Goal: Information Seeking & Learning: Compare options

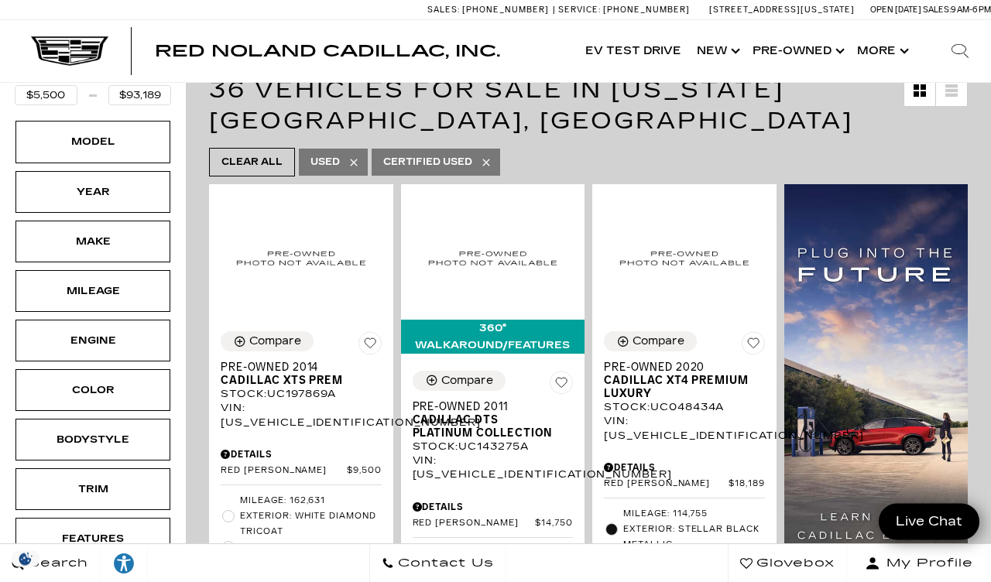
scroll to position [267, 0]
click at [115, 183] on div "Year" at bounding box center [92, 191] width 77 height 17
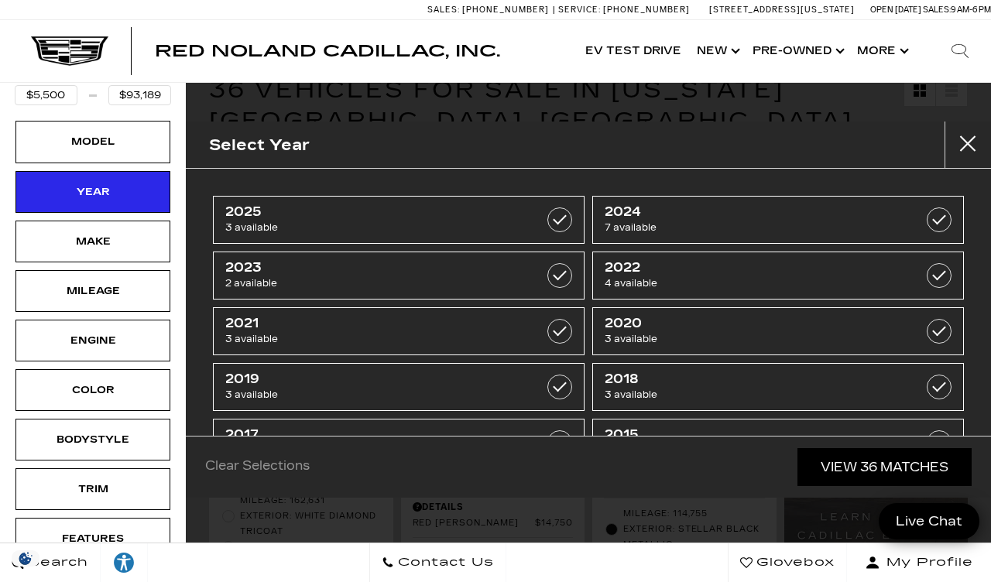
click at [684, 278] on span "4 available" at bounding box center [752, 283] width 295 height 15
type input "$35,189"
type input "$78,000"
checkbox input "true"
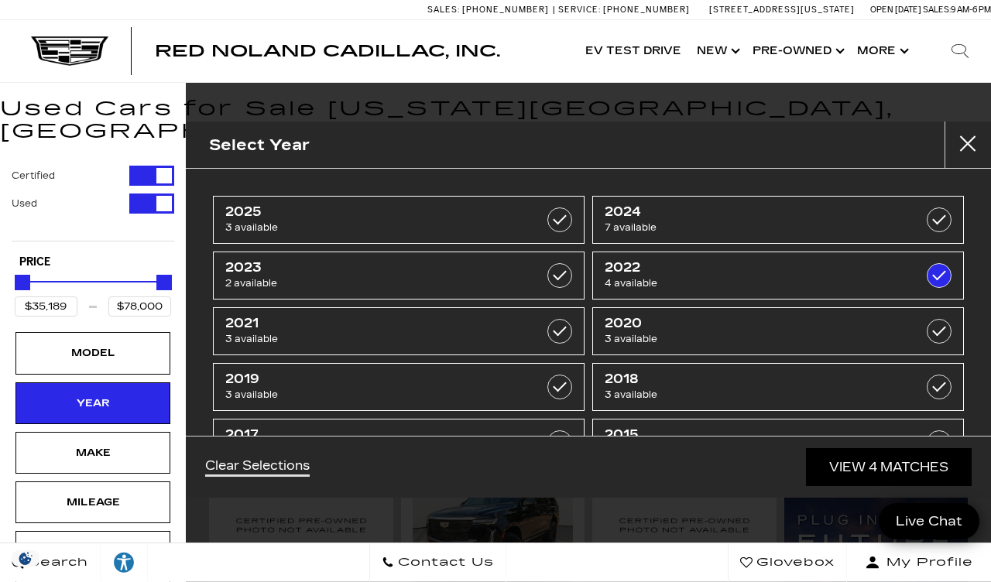
click at [867, 486] on link "View 4 Matches" at bounding box center [889, 467] width 166 height 38
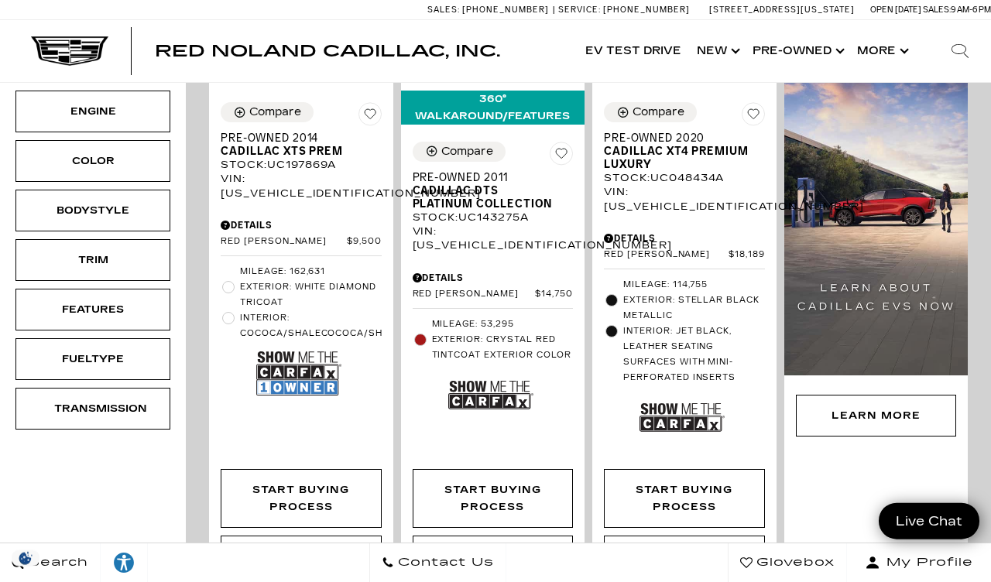
scroll to position [489, 0]
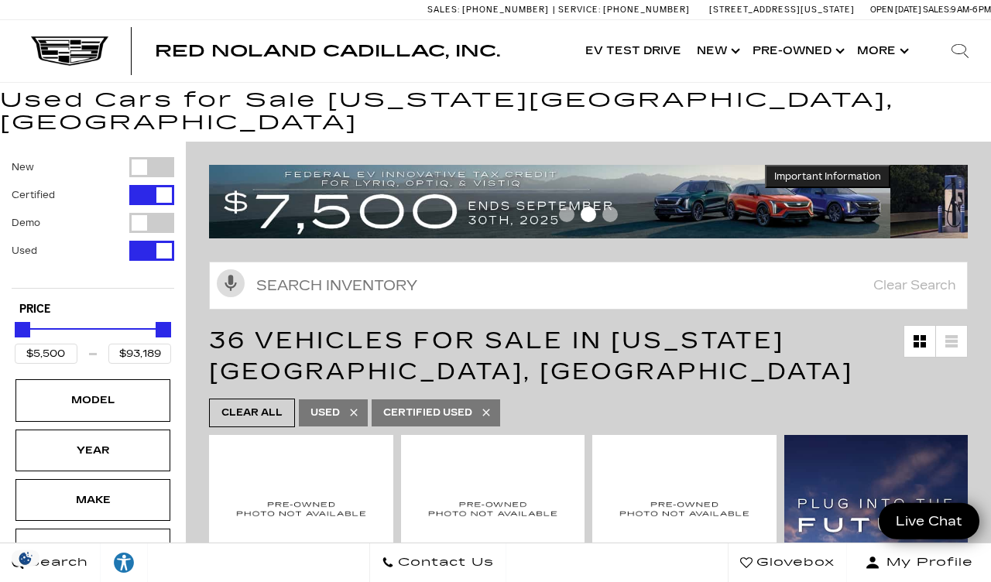
click at [143, 434] on div "Year" at bounding box center [92, 451] width 155 height 42
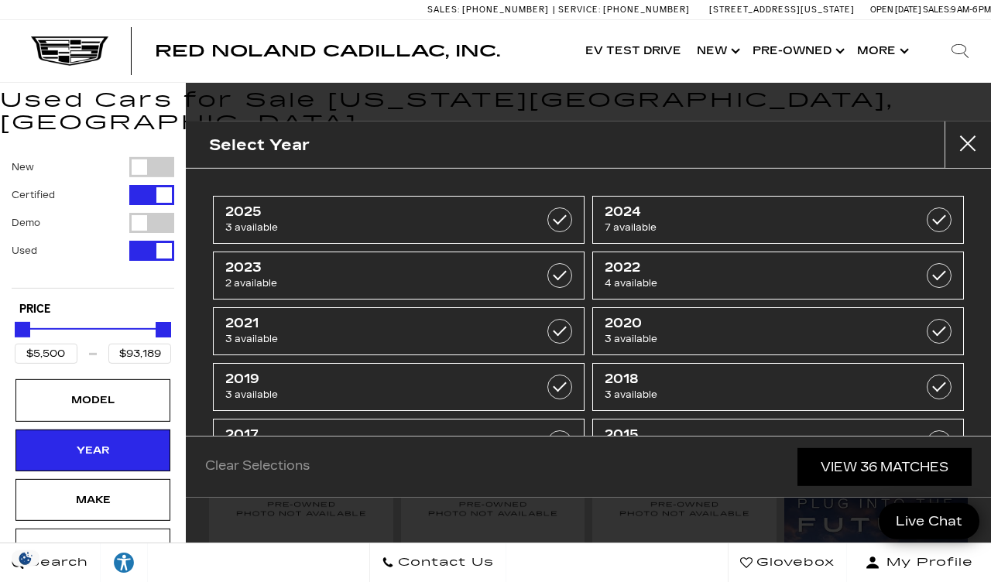
click at [927, 272] on label at bounding box center [939, 275] width 25 height 25
type input "$35,189"
type input "$78,000"
checkbox input "true"
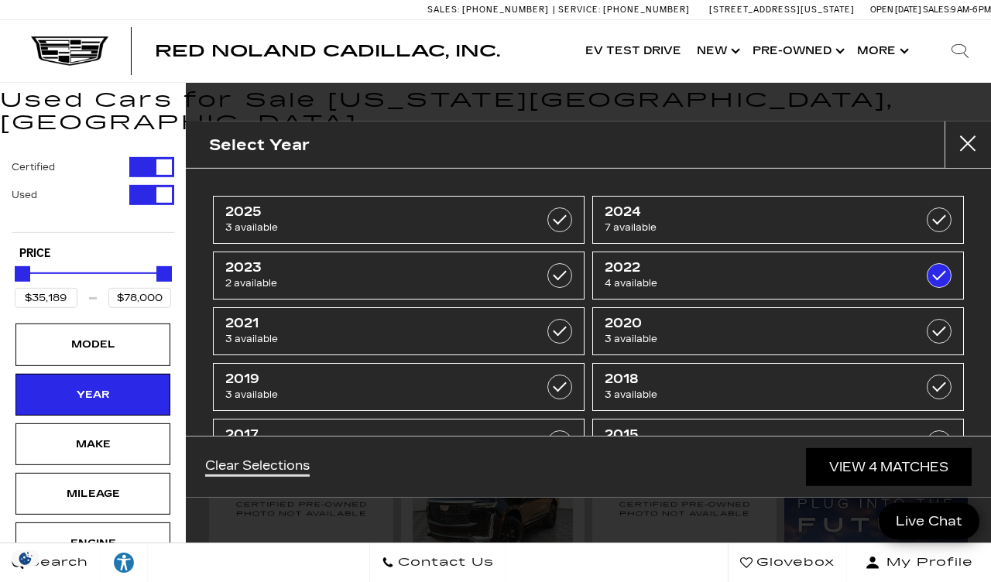
click at [855, 486] on link "View 4 Matches" at bounding box center [889, 467] width 166 height 38
